Goal: Task Accomplishment & Management: Use online tool/utility

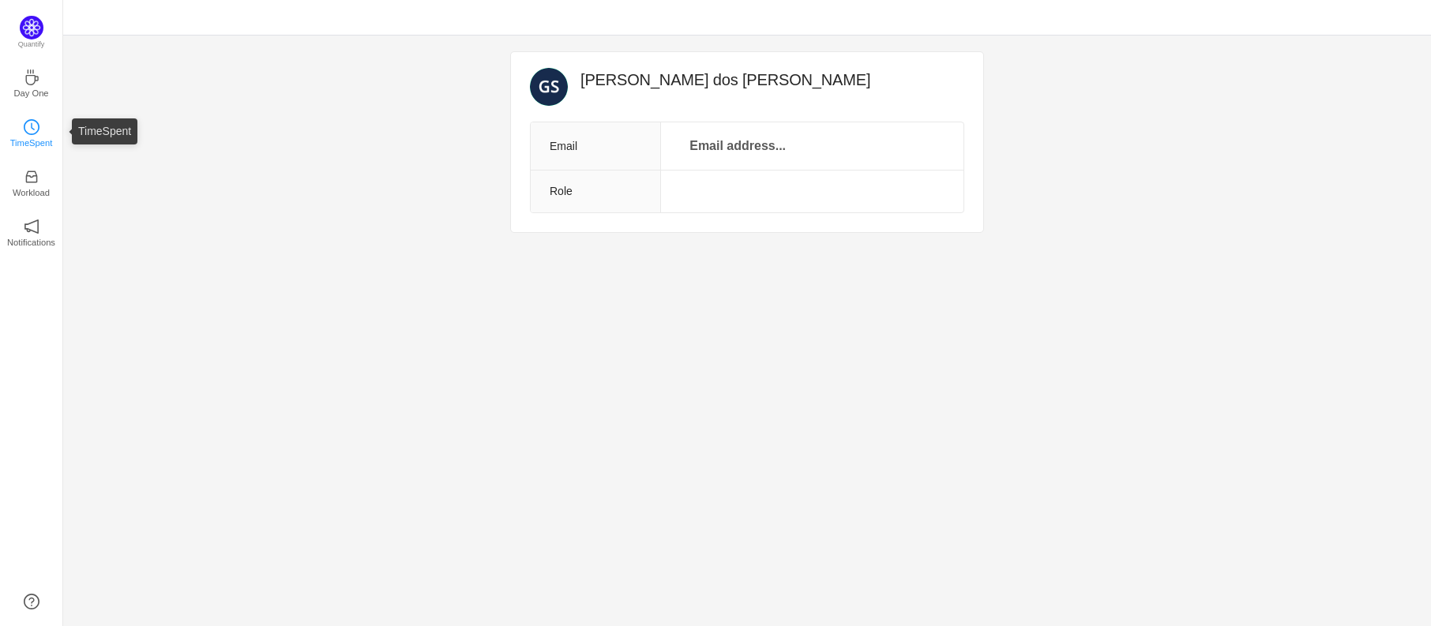
click at [31, 136] on p "TimeSpent" at bounding box center [31, 143] width 43 height 14
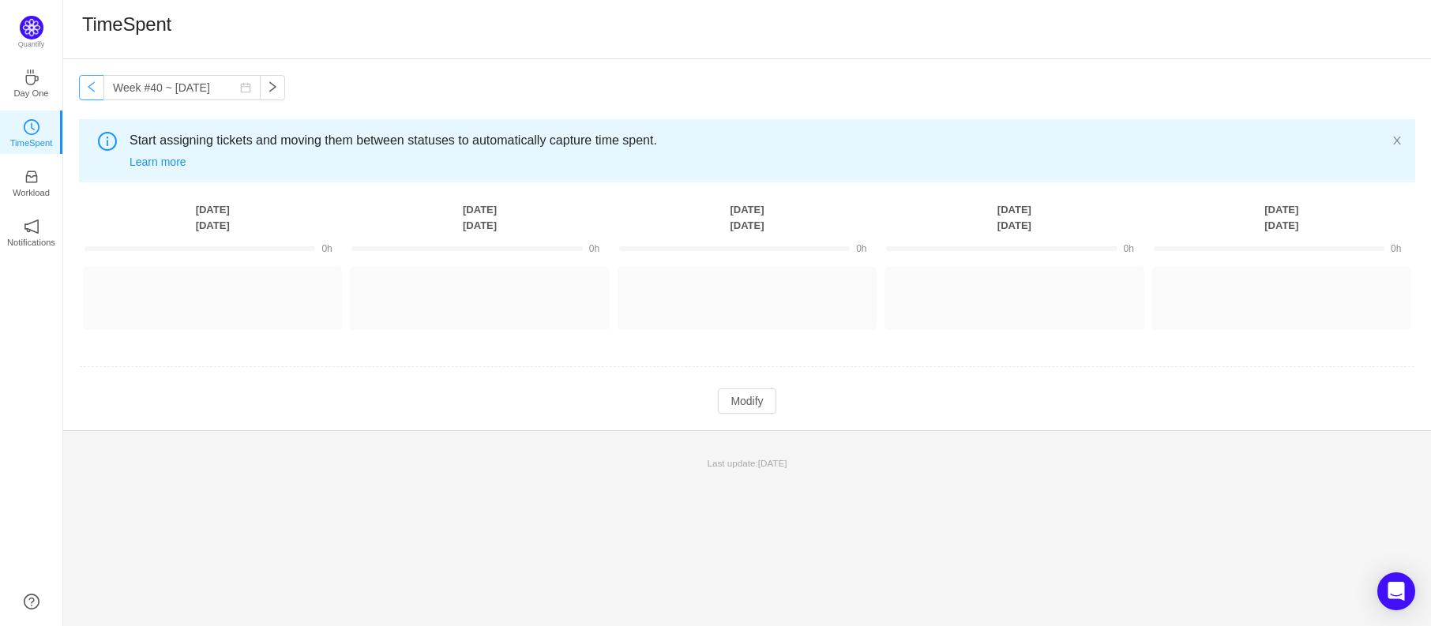
click at [100, 90] on button "button" at bounding box center [91, 87] width 25 height 25
click at [260, 84] on button "button" at bounding box center [272, 87] width 25 height 25
type input "Week #40 ~ Sep 29"
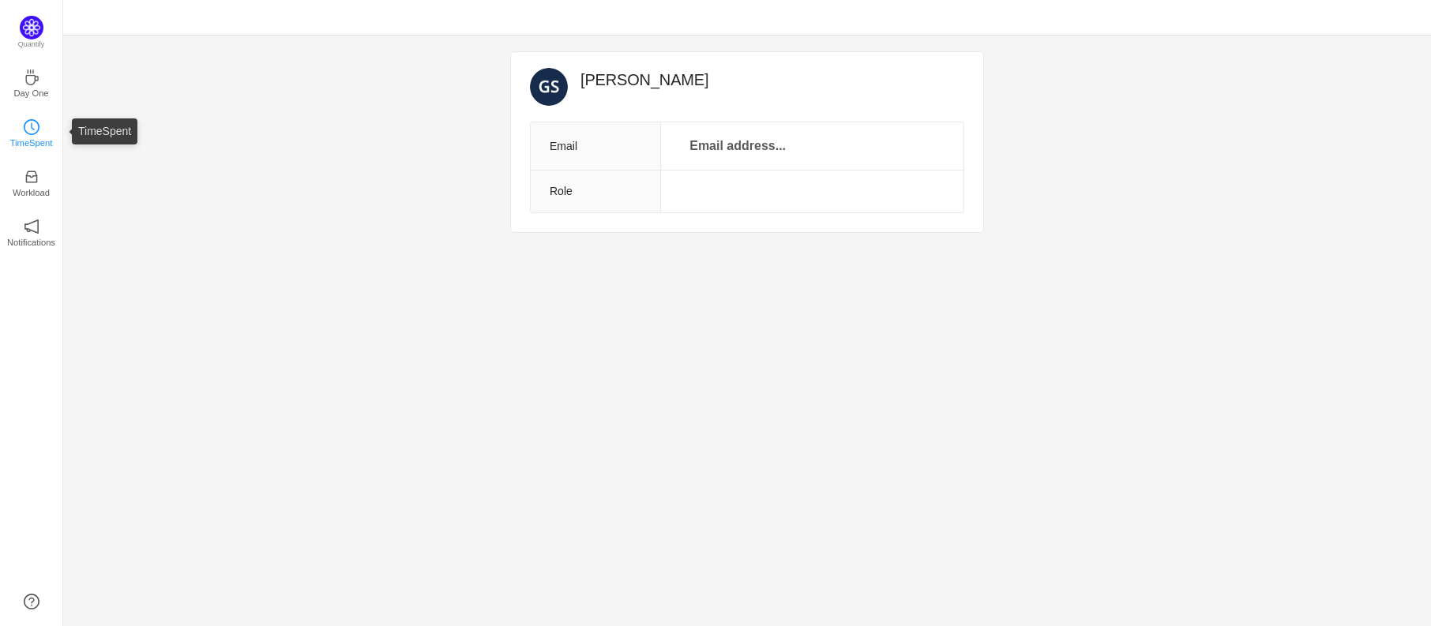
click at [31, 133] on icon "icon: clock-circle" at bounding box center [32, 127] width 16 height 16
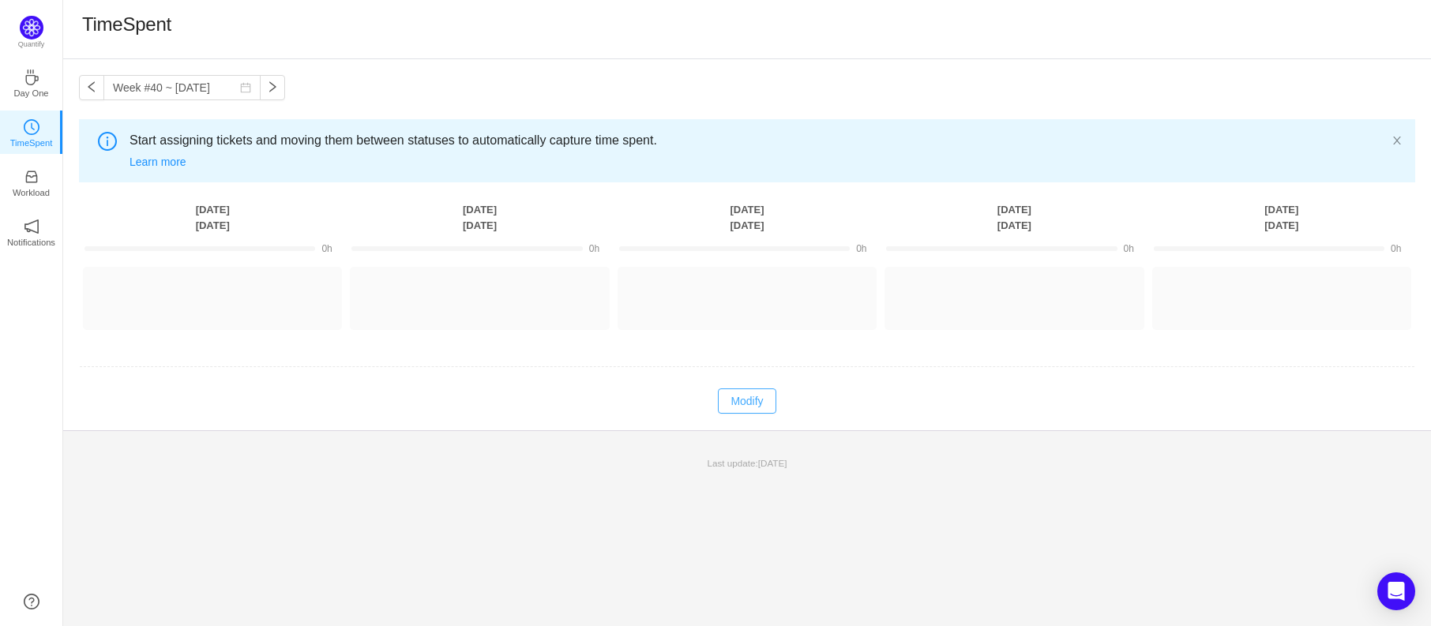
click at [745, 405] on button "Modify" at bounding box center [747, 400] width 58 height 25
click at [446, 295] on button "Log Time" at bounding box center [468, 291] width 88 height 25
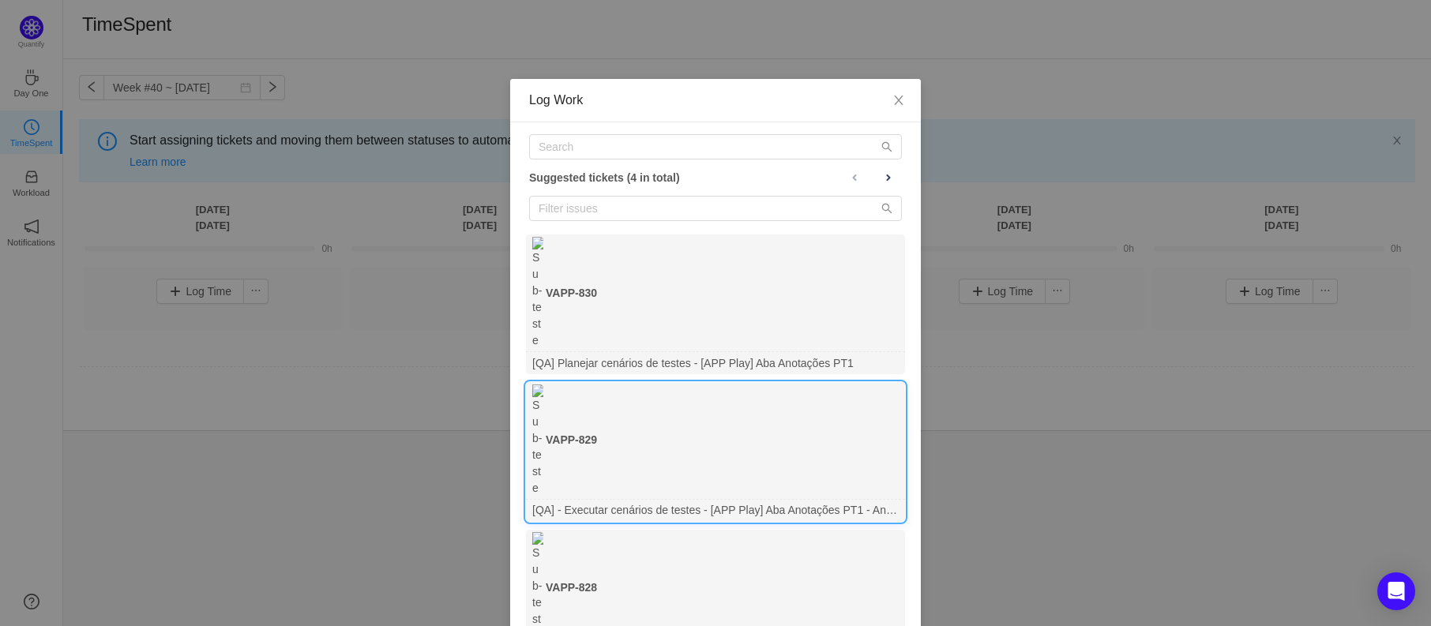
click at [567, 500] on div "[QA] - Executar cenários de testes - [APP Play] Aba Anotações PT1 - Android" at bounding box center [715, 510] width 379 height 21
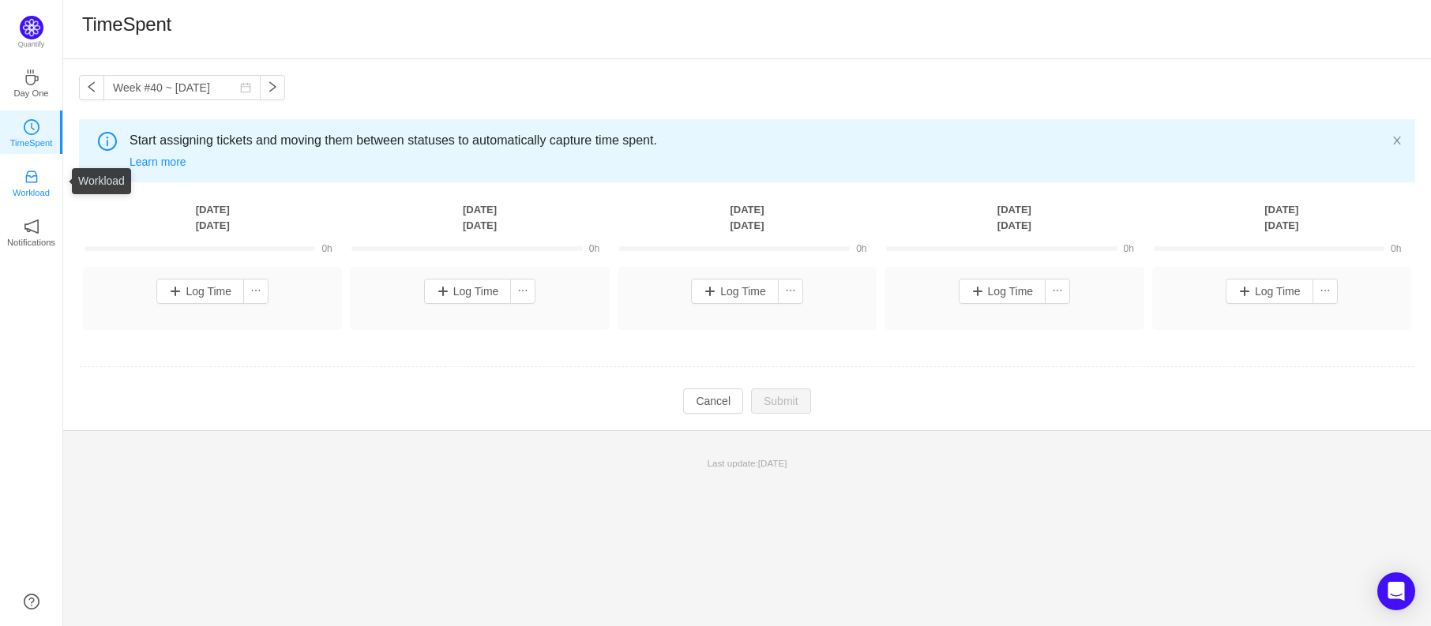
click at [33, 172] on icon "icon: inbox" at bounding box center [31, 177] width 12 height 12
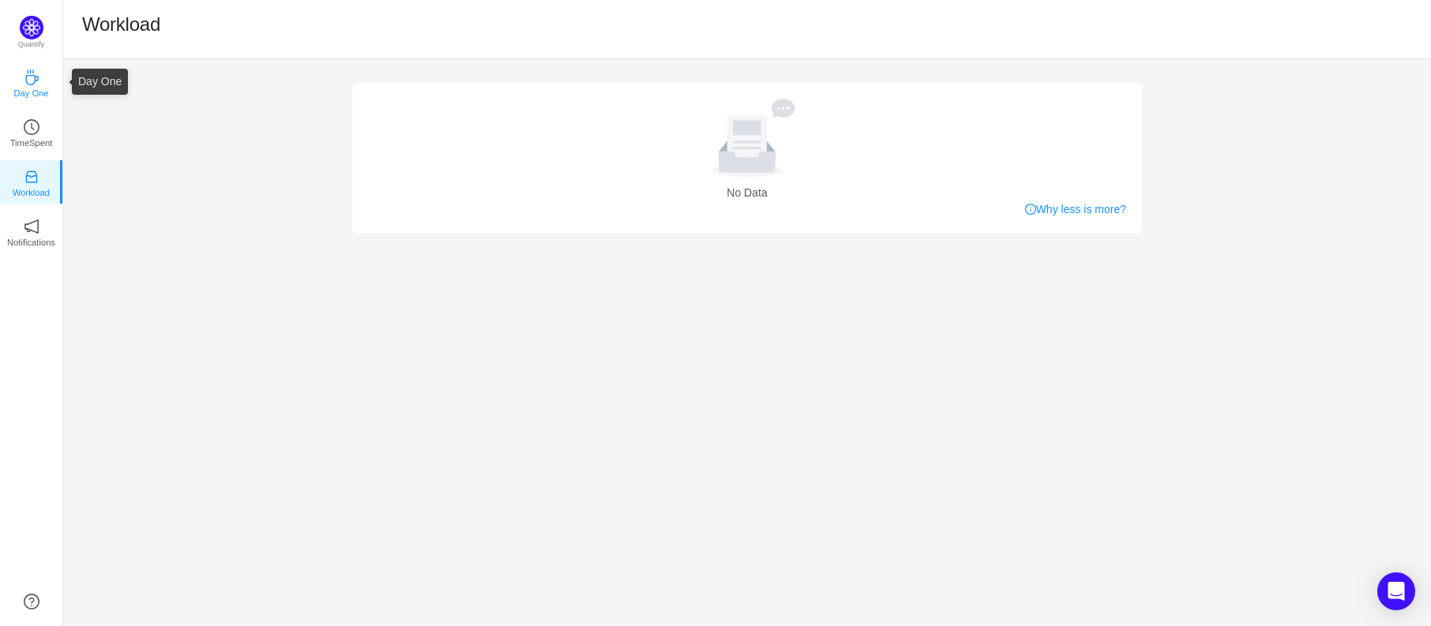
click at [32, 91] on p "Day One" at bounding box center [30, 93] width 35 height 14
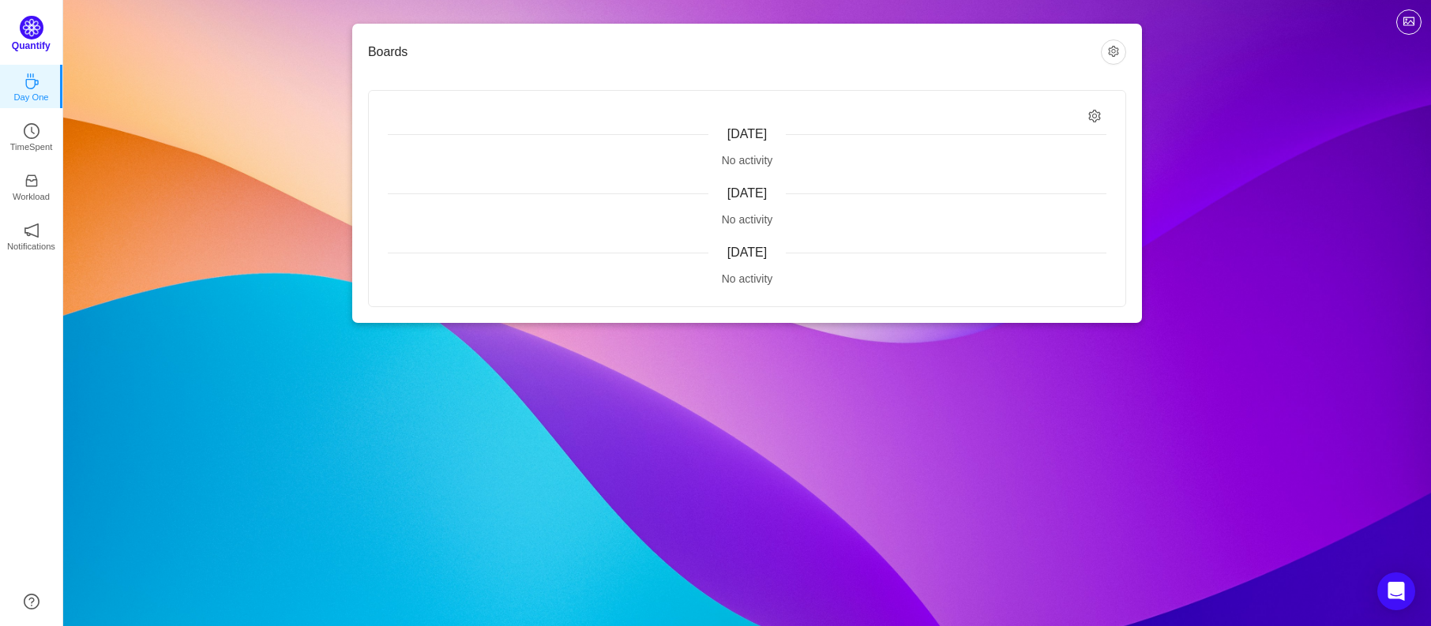
click at [42, 37] on div "Quantify" at bounding box center [31, 39] width 62 height 46
click at [27, 36] on img at bounding box center [32, 28] width 24 height 24
click at [37, 126] on icon "icon: clock-circle" at bounding box center [32, 127] width 16 height 16
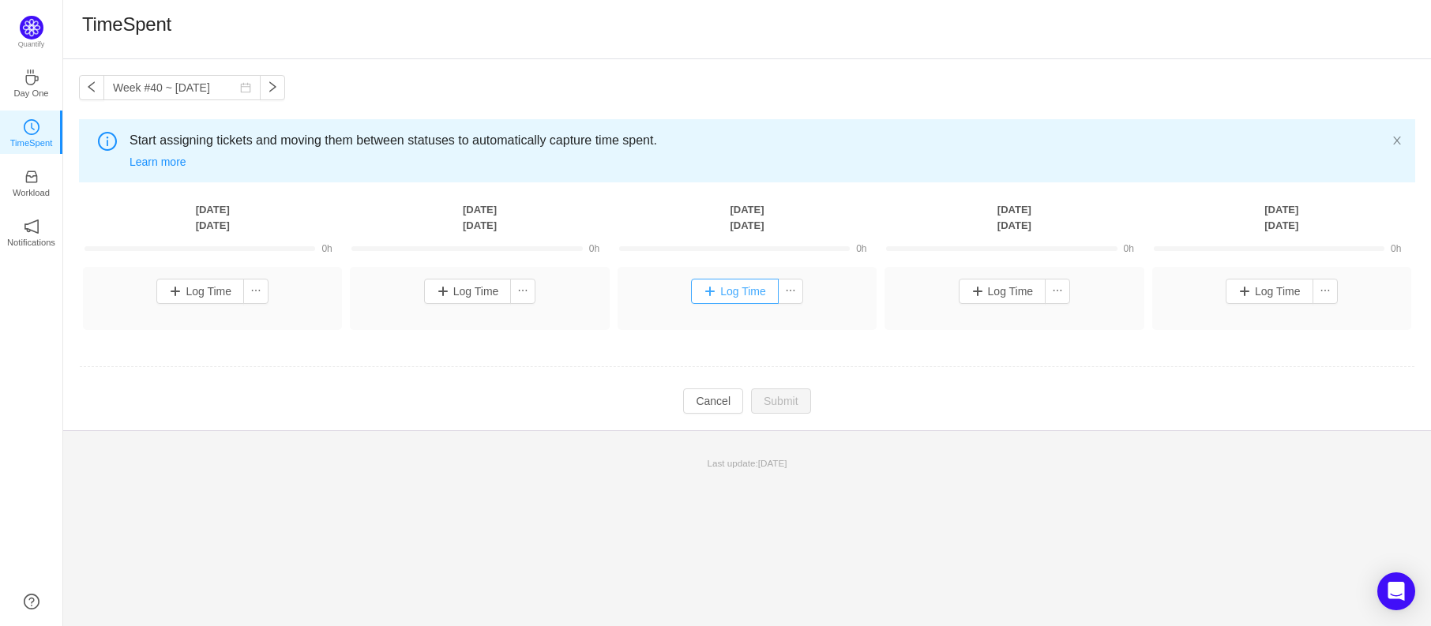
click at [721, 291] on button "Log Time" at bounding box center [735, 291] width 88 height 25
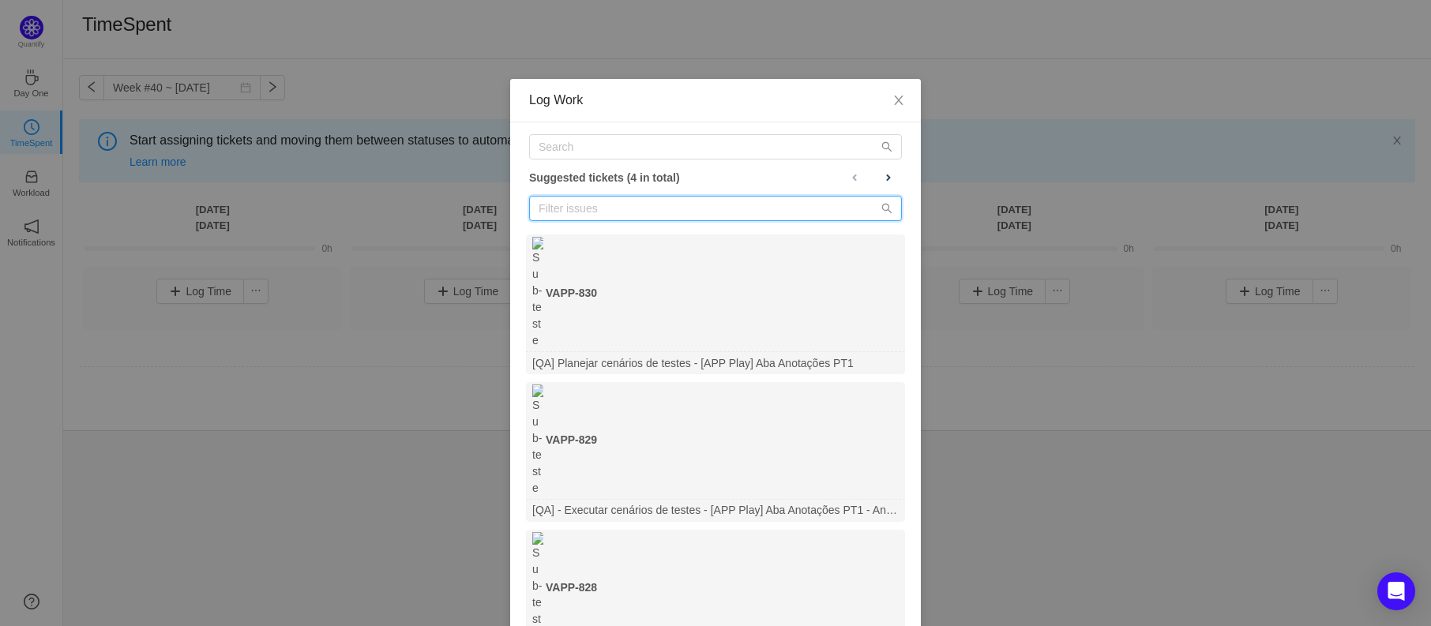
click at [708, 215] on input "text" at bounding box center [715, 208] width 373 height 25
